Goal: Task Accomplishment & Management: Manage account settings

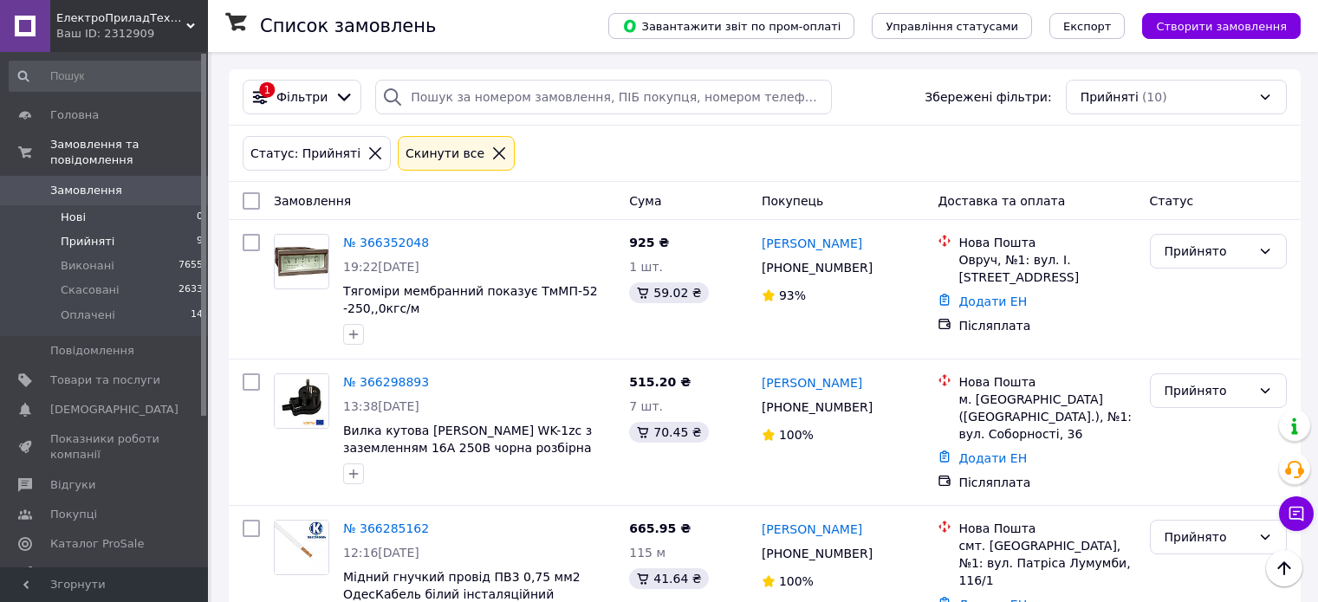
scroll to position [606, 0]
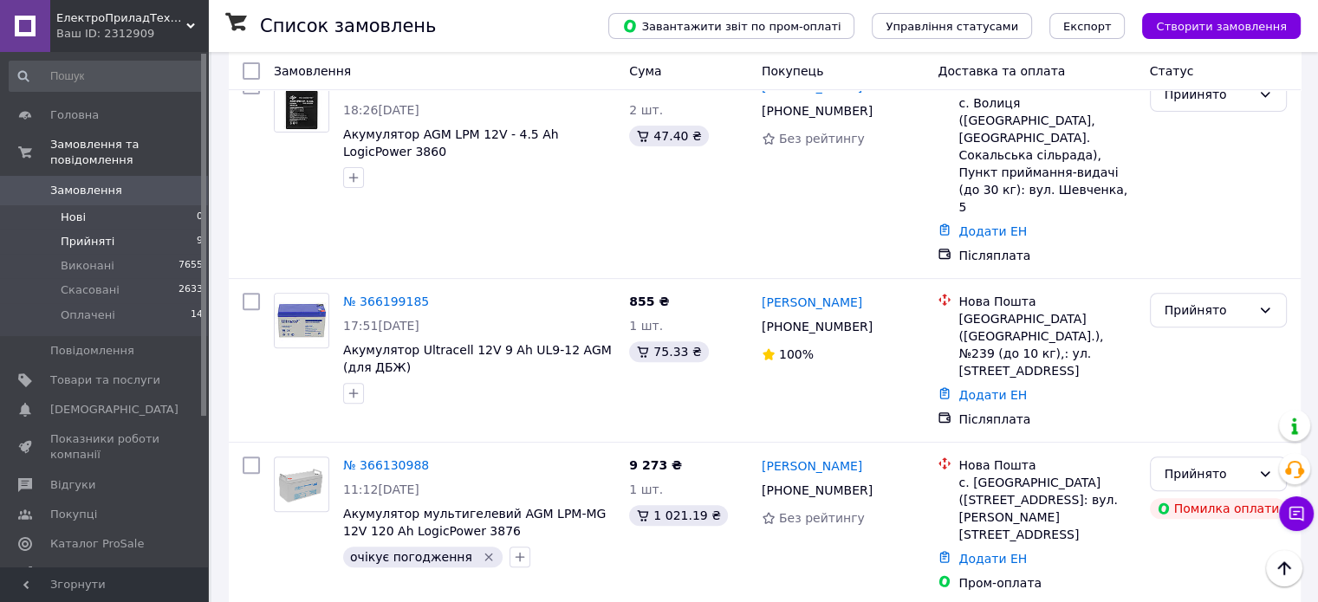
click at [133, 205] on li "Нові 0" at bounding box center [106, 217] width 213 height 24
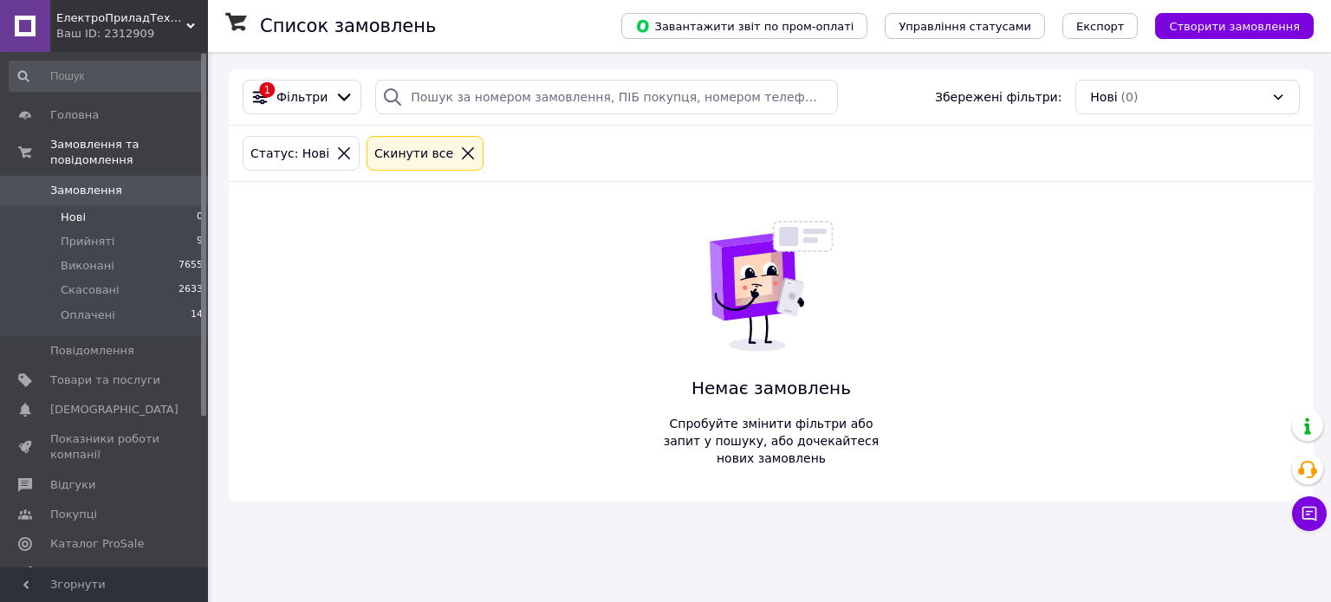
click at [142, 230] on li "Прийняті 9" at bounding box center [106, 242] width 213 height 24
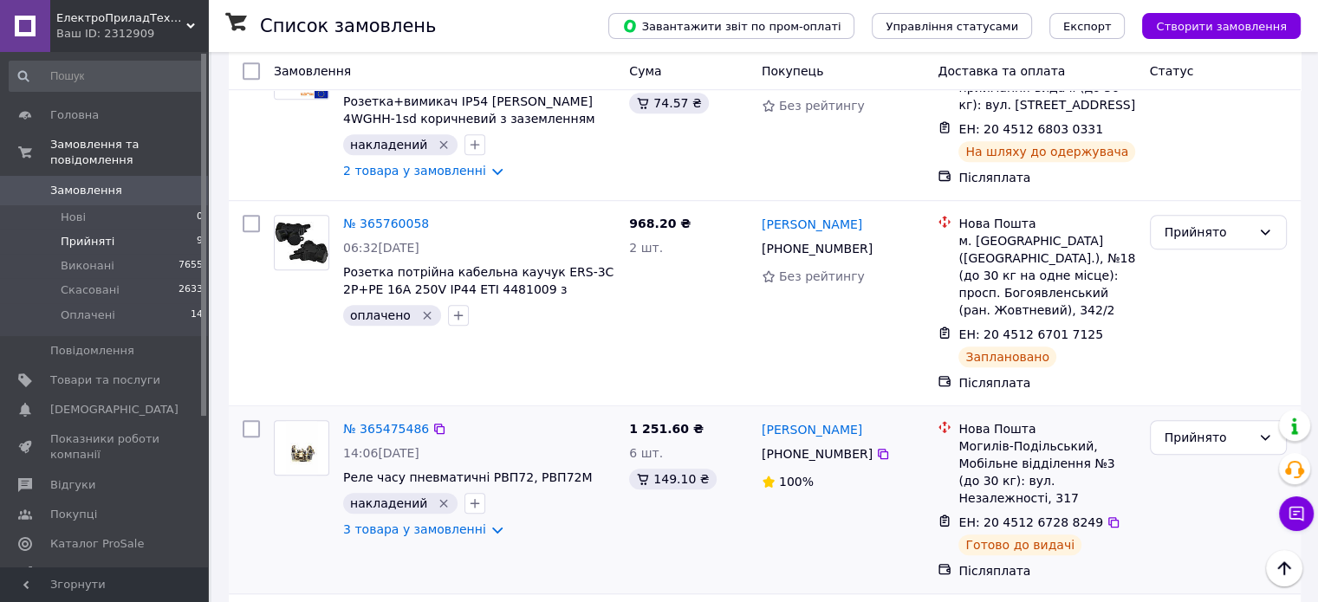
scroll to position [1230, 0]
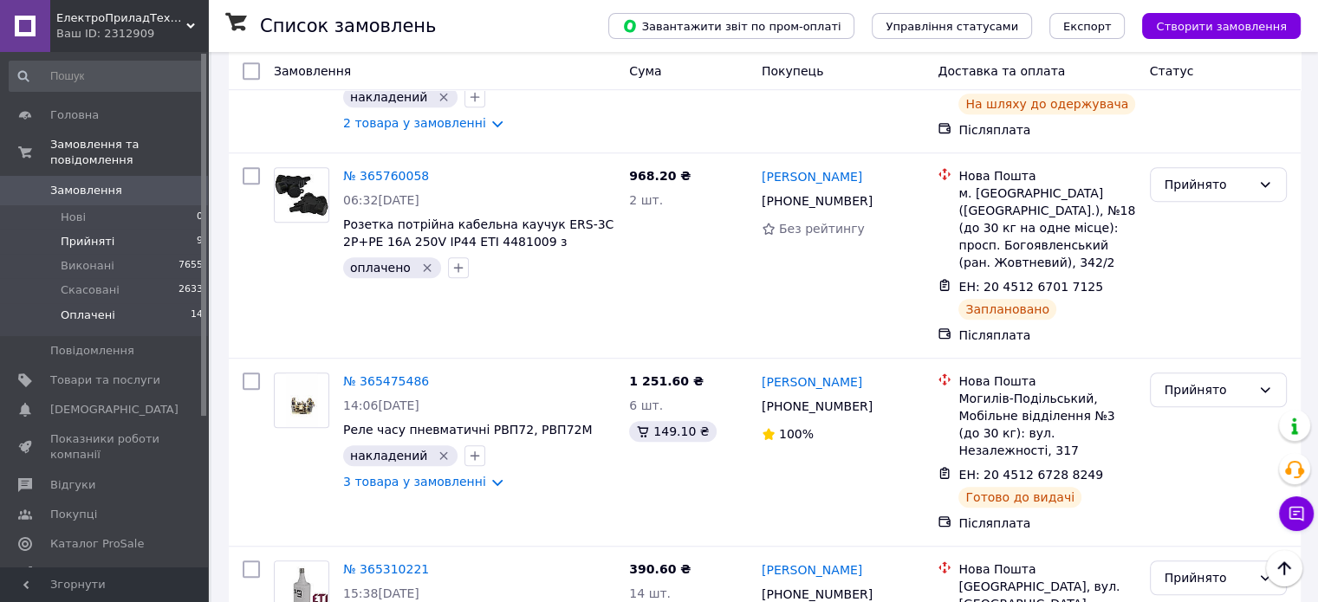
click at [55, 311] on li "Оплачені 14" at bounding box center [106, 319] width 213 height 33
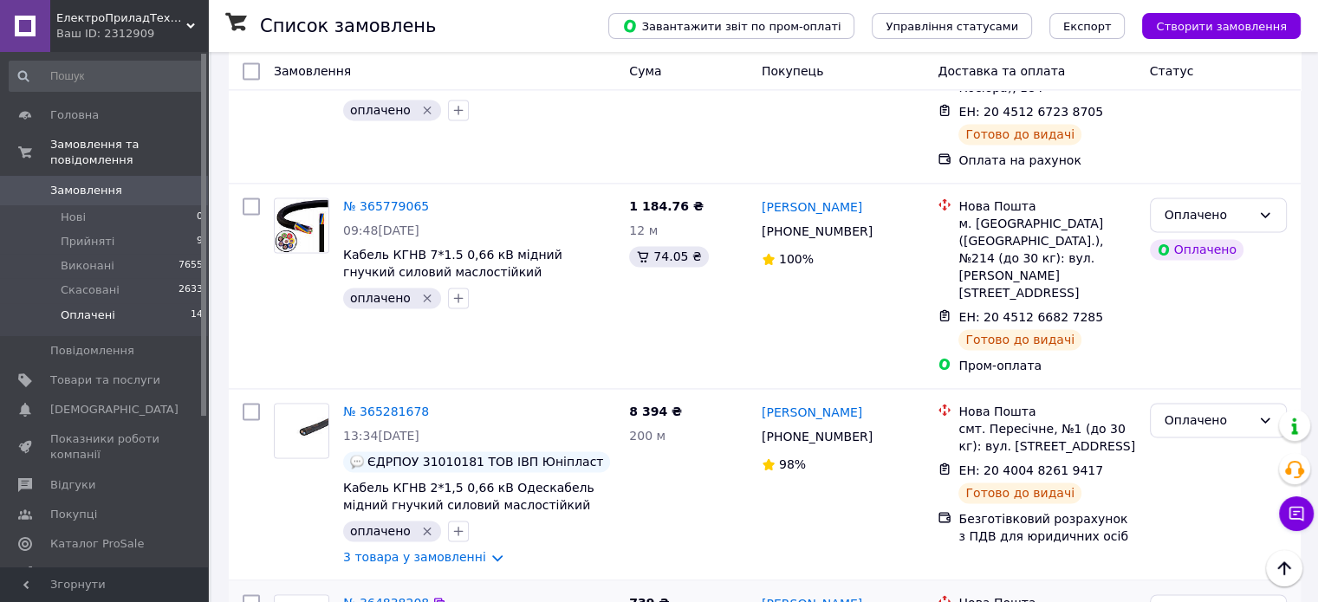
scroll to position [2571, 0]
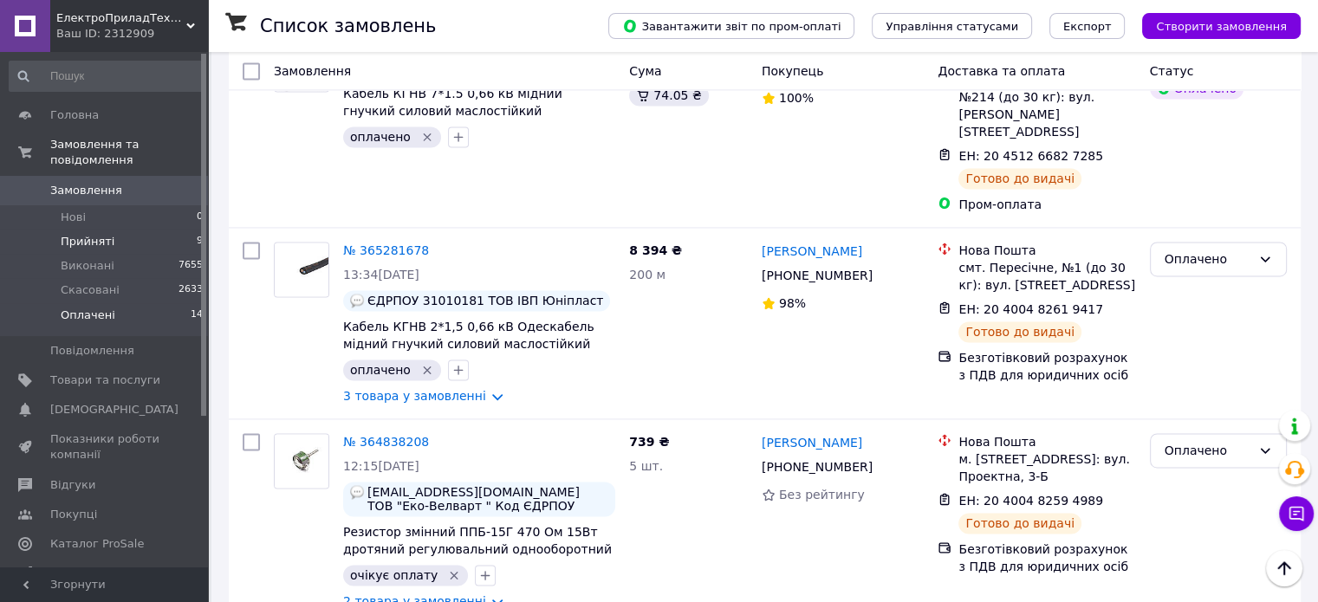
click at [111, 230] on li "Прийняті 9" at bounding box center [106, 242] width 213 height 24
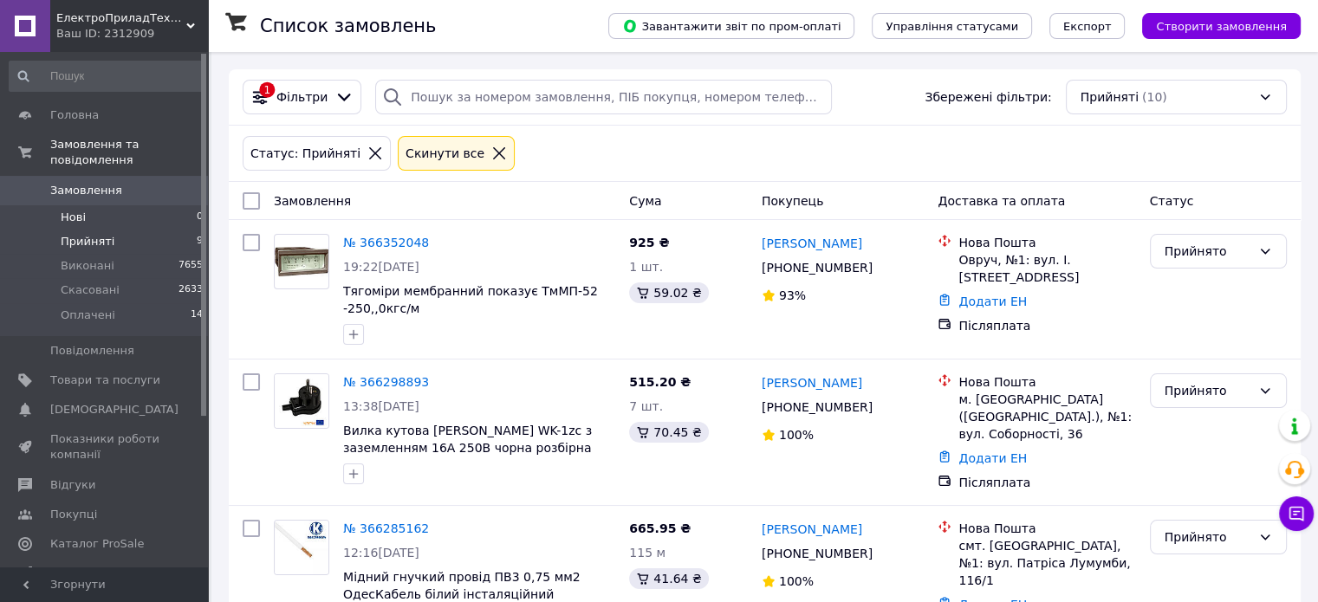
click at [159, 205] on li "Нові 0" at bounding box center [106, 217] width 213 height 24
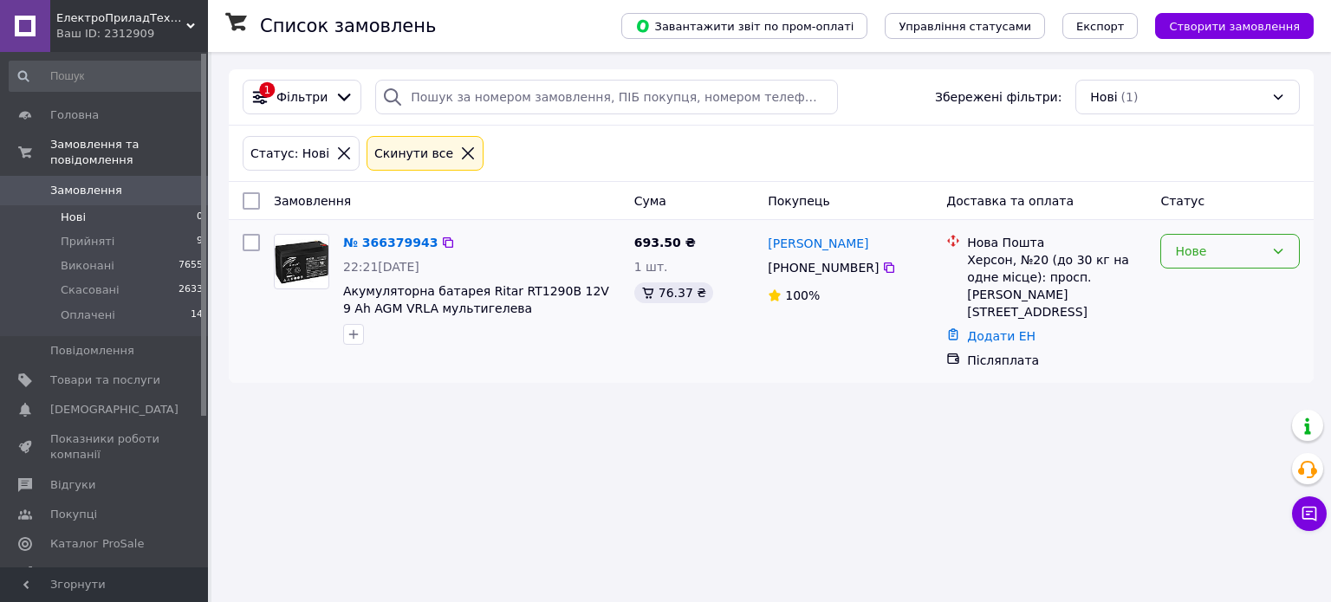
drag, startPoint x: 1241, startPoint y: 266, endPoint x: 1233, endPoint y: 262, distance: 8.9
click at [1234, 263] on div "Нове" at bounding box center [1229, 251] width 139 height 35
click at [1241, 284] on li "Прийнято" at bounding box center [1230, 288] width 138 height 31
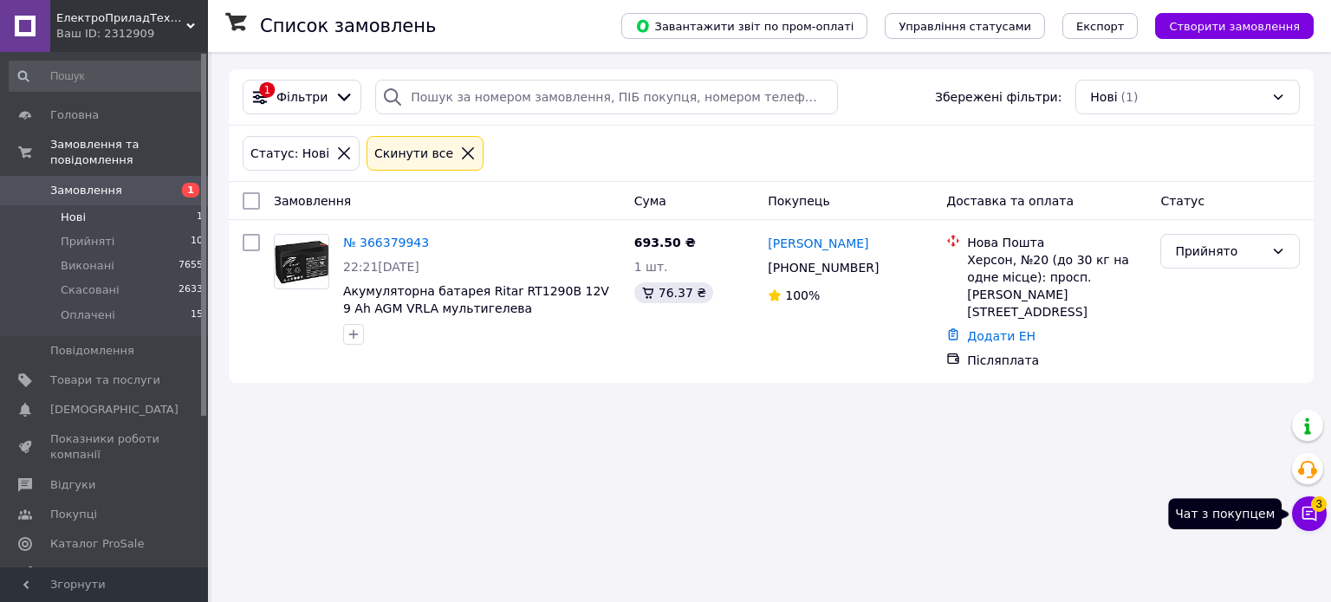
click at [1315, 502] on span "3" at bounding box center [1319, 504] width 16 height 16
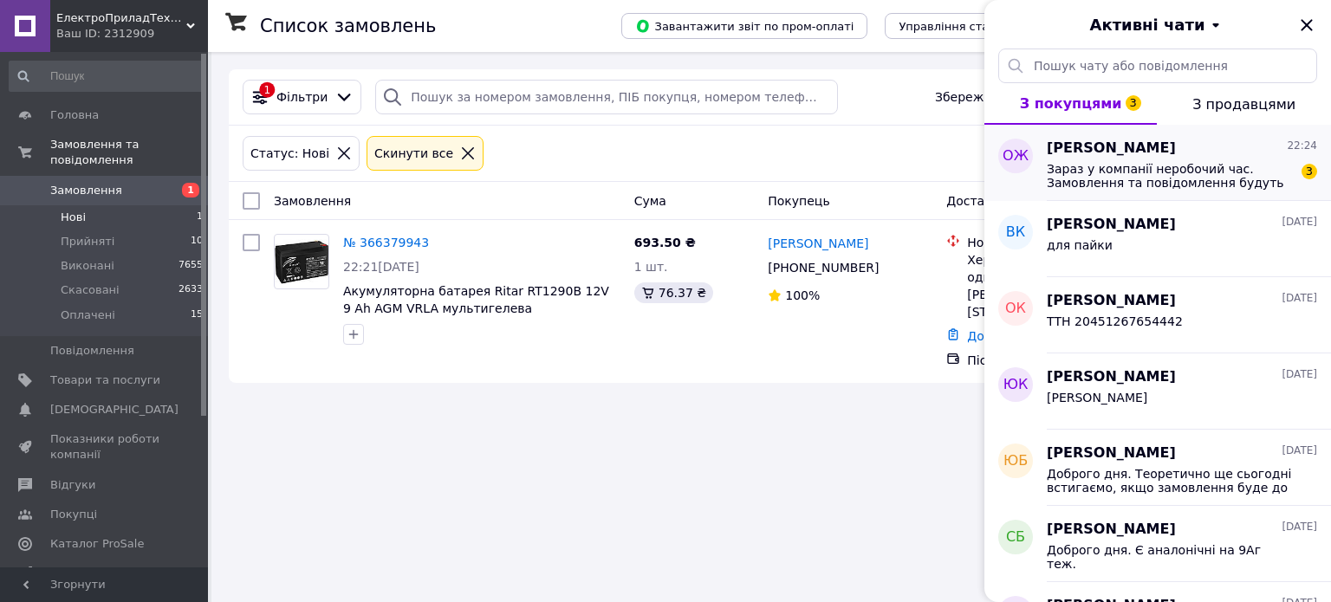
click at [1162, 180] on span "Зараз у компанії неробочий час. Замовлення та повідомлення будуть оброблені з 0…" at bounding box center [1170, 176] width 246 height 28
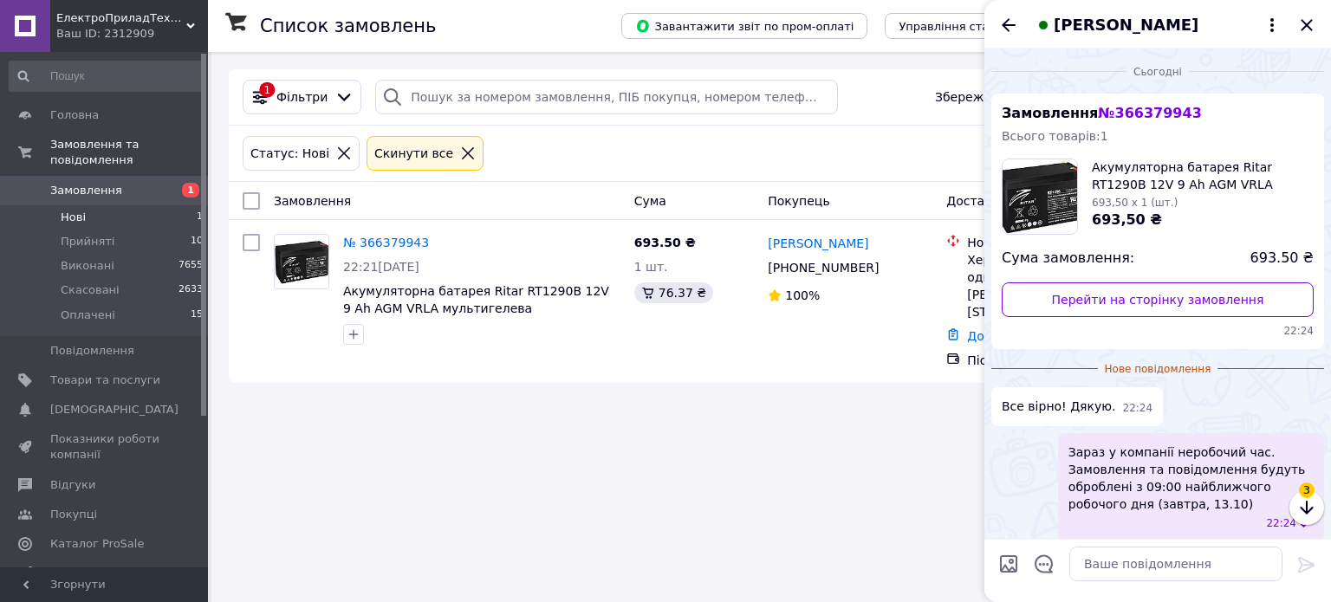
scroll to position [73, 0]
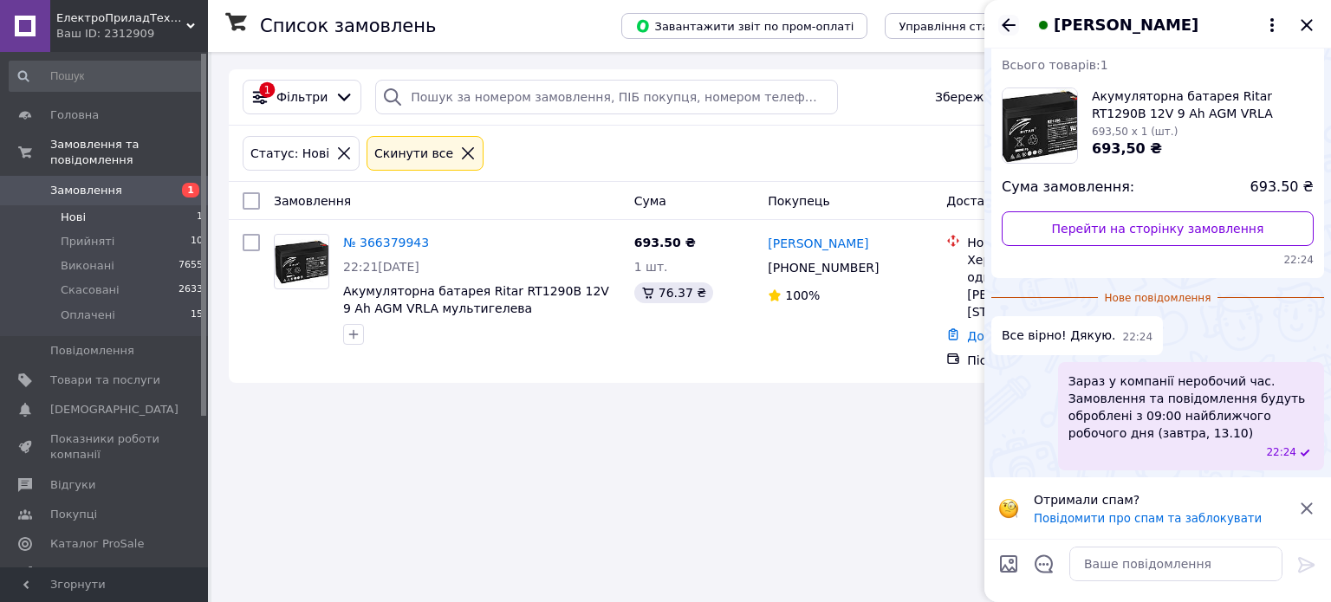
click at [1008, 23] on icon "Назад" at bounding box center [1008, 25] width 21 height 21
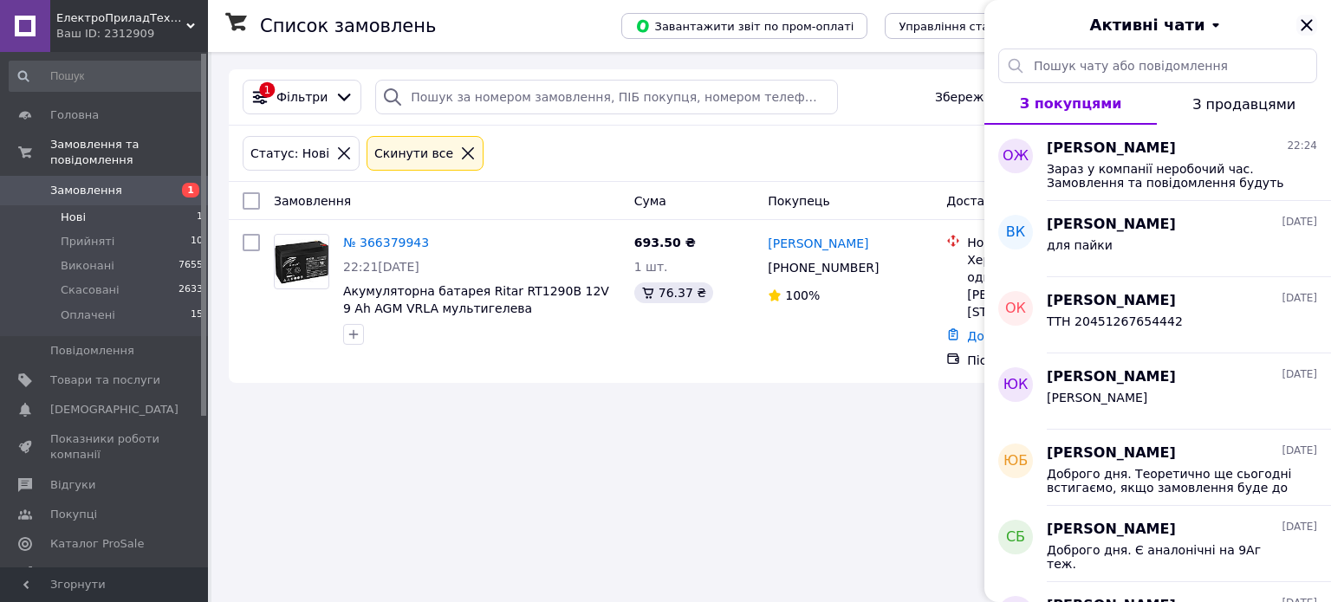
click at [1307, 26] on icon "Закрити" at bounding box center [1305, 24] width 11 height 11
